Goal: Task Accomplishment & Management: Complete application form

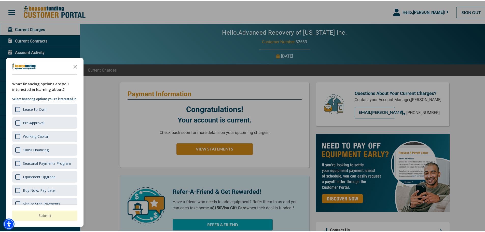
click at [49, 52] on div at bounding box center [244, 116] width 489 height 232
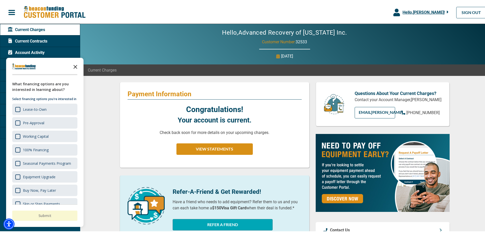
click at [76, 64] on icon "Close the survey" at bounding box center [75, 65] width 10 height 10
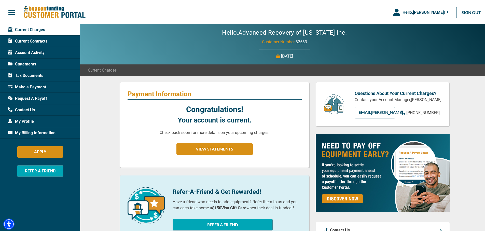
click at [39, 98] on span "Request A Payoff" at bounding box center [27, 97] width 39 height 6
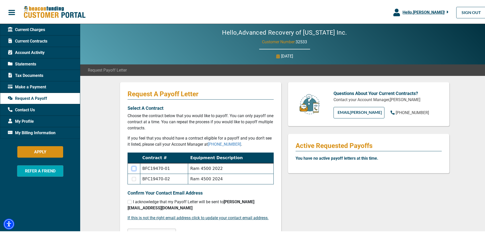
click at [132, 166] on input "checkbox" at bounding box center [134, 167] width 4 height 4
checkbox input "true"
click at [134, 177] on input "checkbox" at bounding box center [134, 178] width 4 height 4
checkbox input "true"
checkbox input "false"
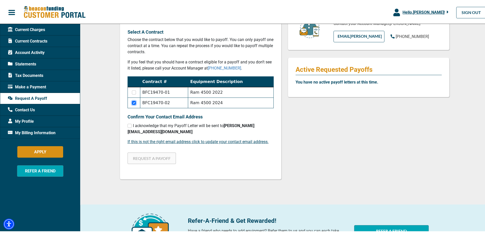
scroll to position [76, 0]
click at [129, 124] on input "checkbox" at bounding box center [129, 124] width 4 height 4
checkbox input "true"
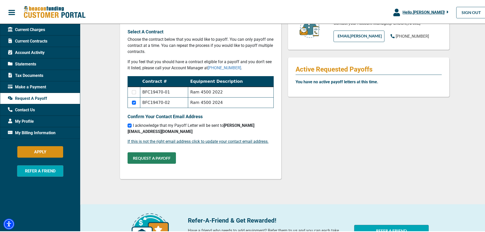
click at [132, 157] on button "REQUEST A PAYOFF" at bounding box center [151, 156] width 48 height 11
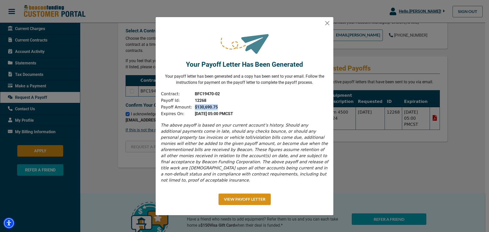
drag, startPoint x: 218, startPoint y: 110, endPoint x: 192, endPoint y: 111, distance: 26.2
click at [192, 110] on td "$130,690.75" at bounding box center [212, 107] width 41 height 7
click at [329, 25] on button "Close" at bounding box center [327, 23] width 8 height 8
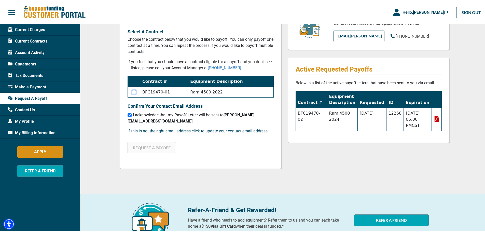
click at [133, 90] on input "checkbox" at bounding box center [134, 91] width 4 height 4
checkbox input "true"
click at [152, 148] on button "REQUEST A PAYOFF" at bounding box center [151, 146] width 48 height 11
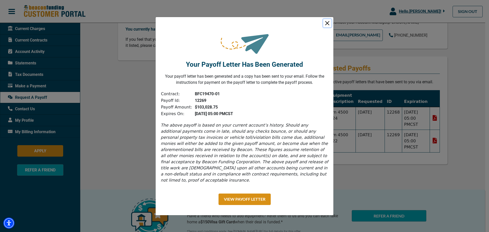
click at [326, 25] on button "Close" at bounding box center [327, 23] width 8 height 8
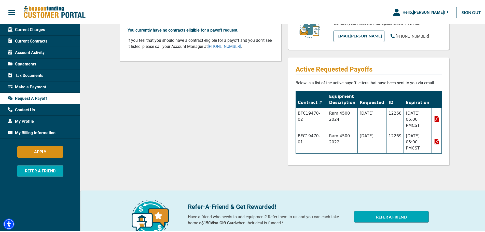
click at [435, 141] on icon at bounding box center [436, 141] width 4 height 6
